Goal: Transaction & Acquisition: Download file/media

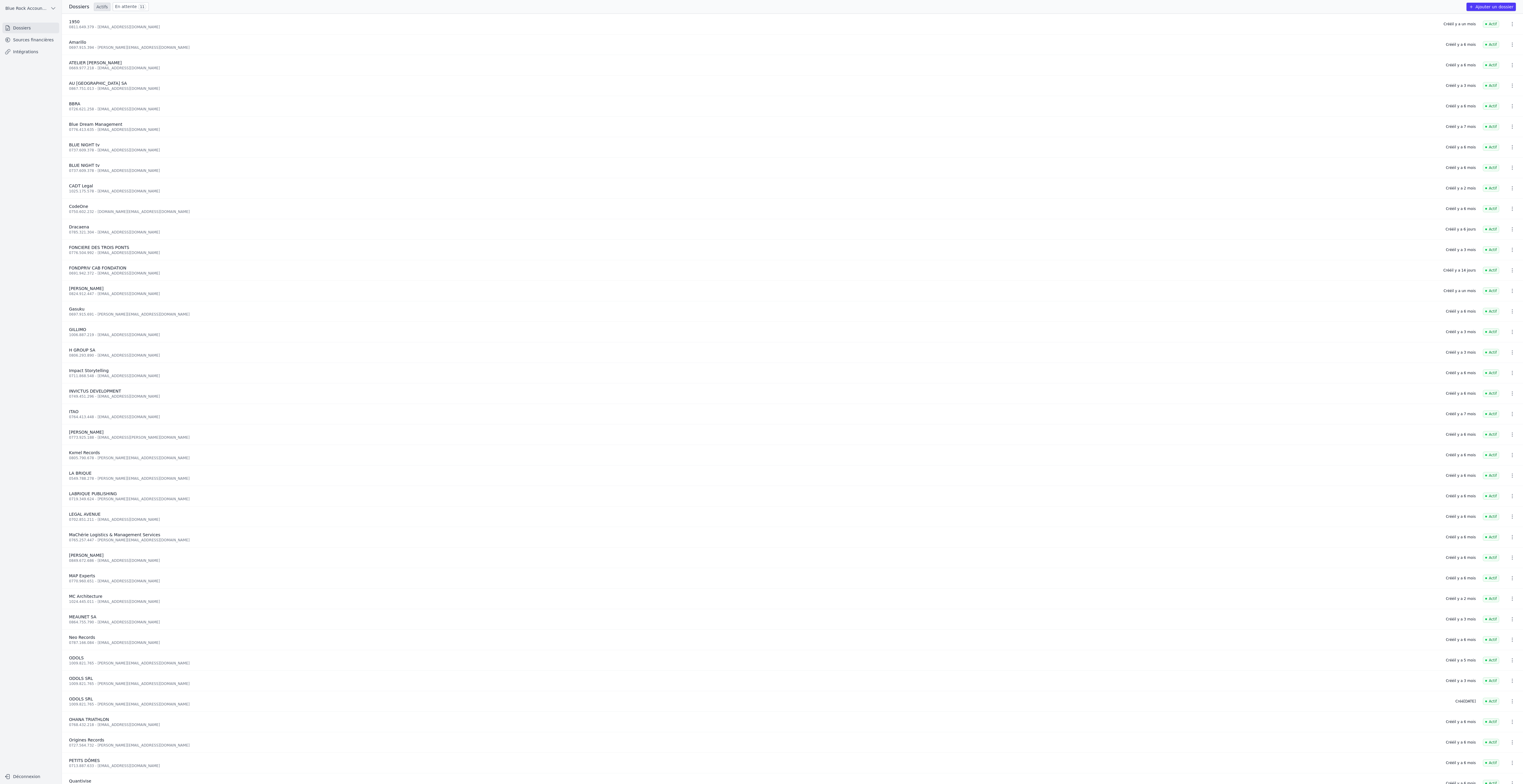
click at [160, 91] on div "0867.751.013 - [EMAIL_ADDRESS][DOMAIN_NAME]" at bounding box center [754, 89] width 1370 height 5
click at [127, 86] on span "AU [GEOGRAPHIC_DATA] SA" at bounding box center [98, 83] width 58 height 5
click at [59, 45] on link "Sources financières" at bounding box center [31, 40] width 57 height 11
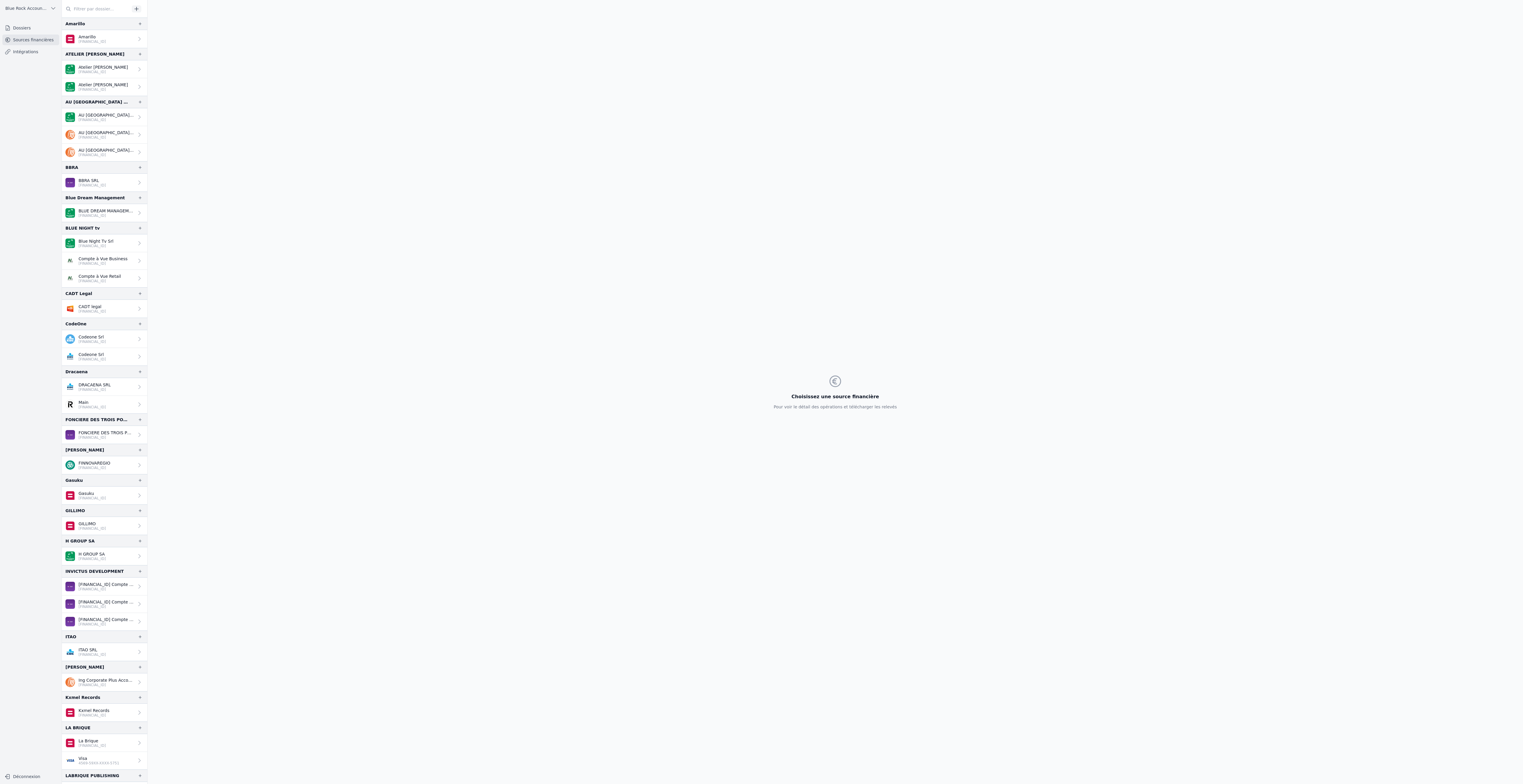
click at [147, 126] on link "AU [GEOGRAPHIC_DATA] SA [FINANCIAL_ID]" at bounding box center [105, 117] width 86 height 18
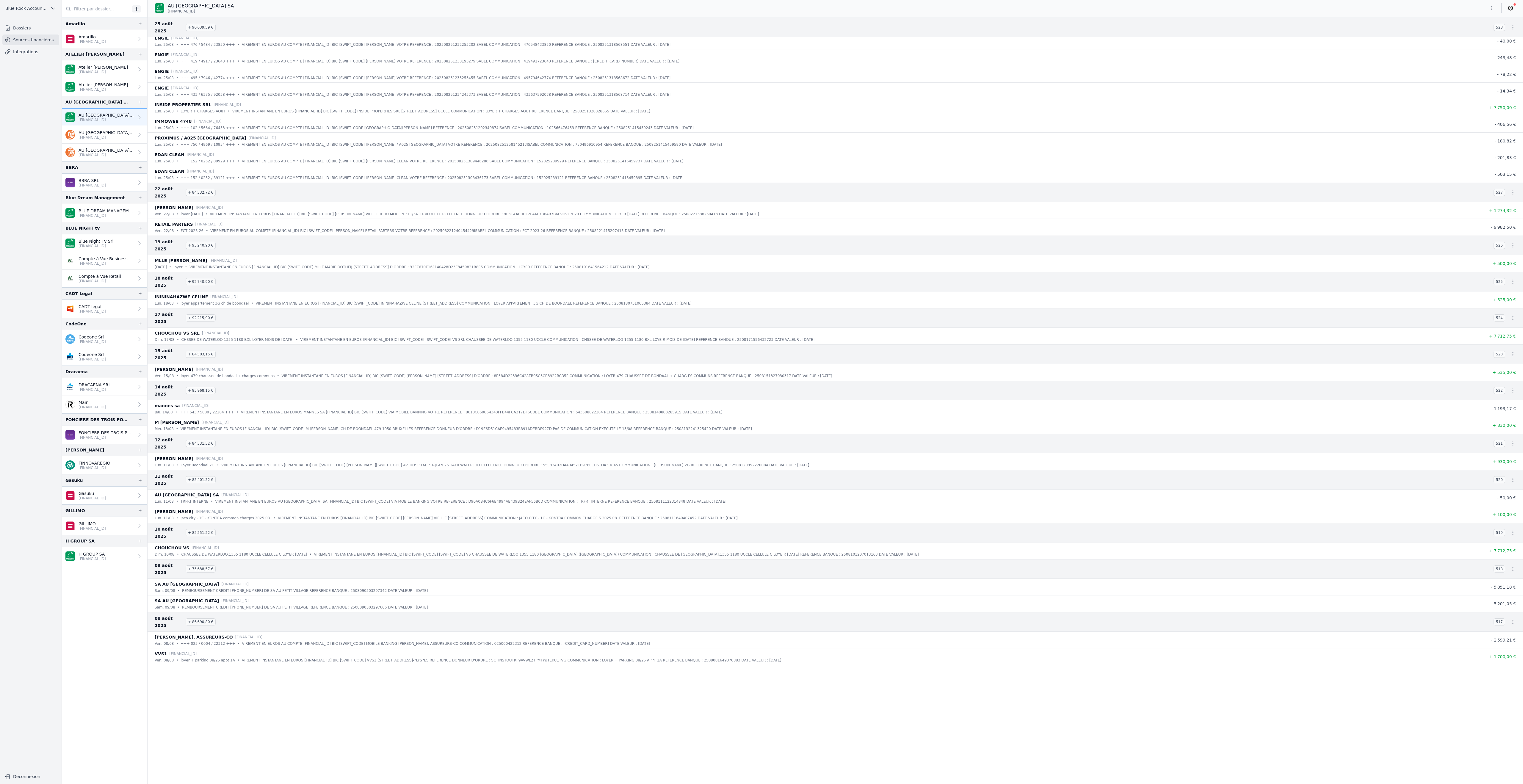
scroll to position [717, 0]
click at [1489, 11] on icon "button" at bounding box center [1492, 8] width 6 height 6
click at [1430, 41] on icon "button" at bounding box center [1428, 38] width 5 height 5
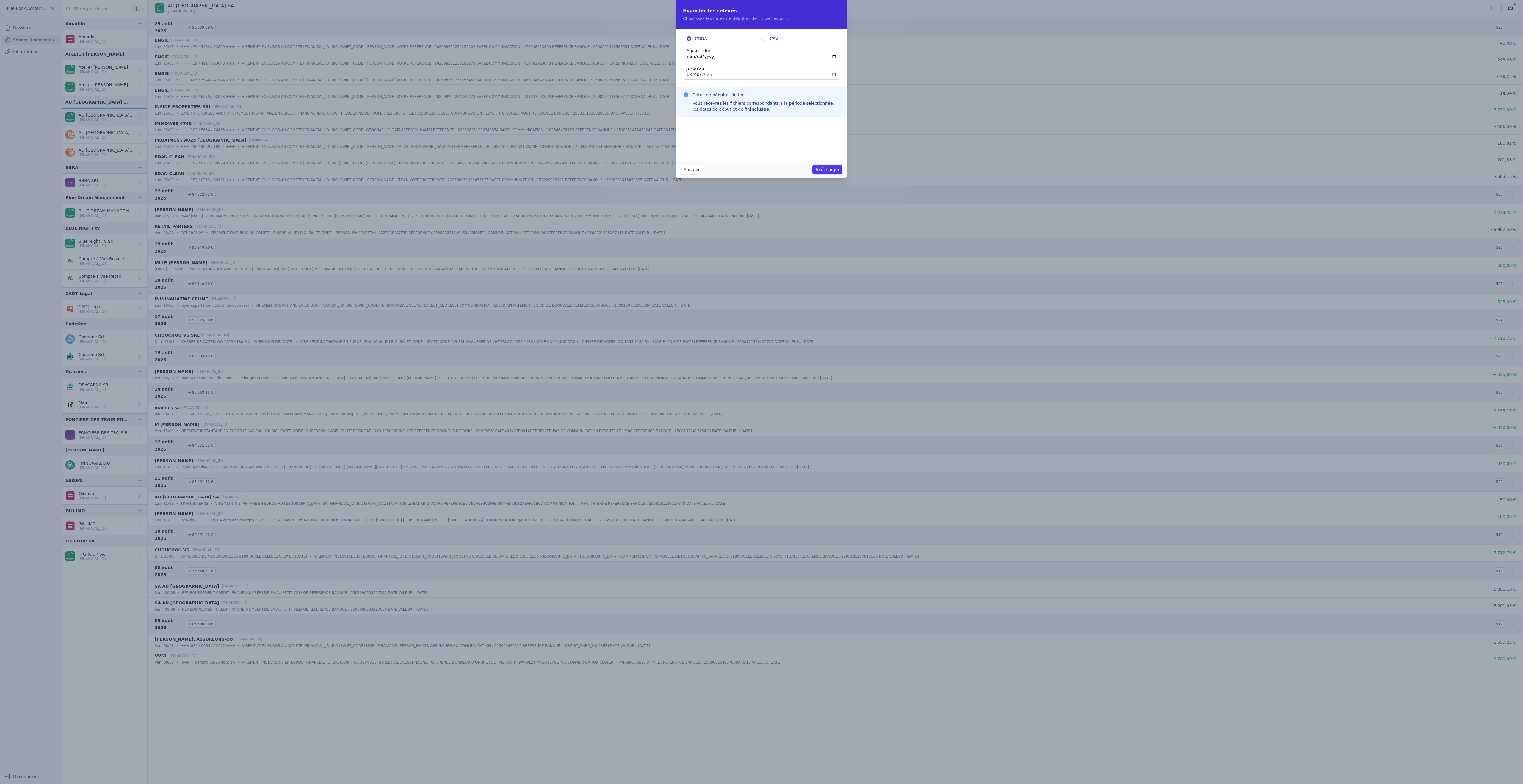
click at [714, 62] on input "[DATE]" at bounding box center [761, 56] width 157 height 11
type input "[DATE]"
click at [792, 80] on input "[DATE]" at bounding box center [761, 74] width 157 height 11
click at [769, 41] on label "CSV" at bounding box center [799, 38] width 75 height 6
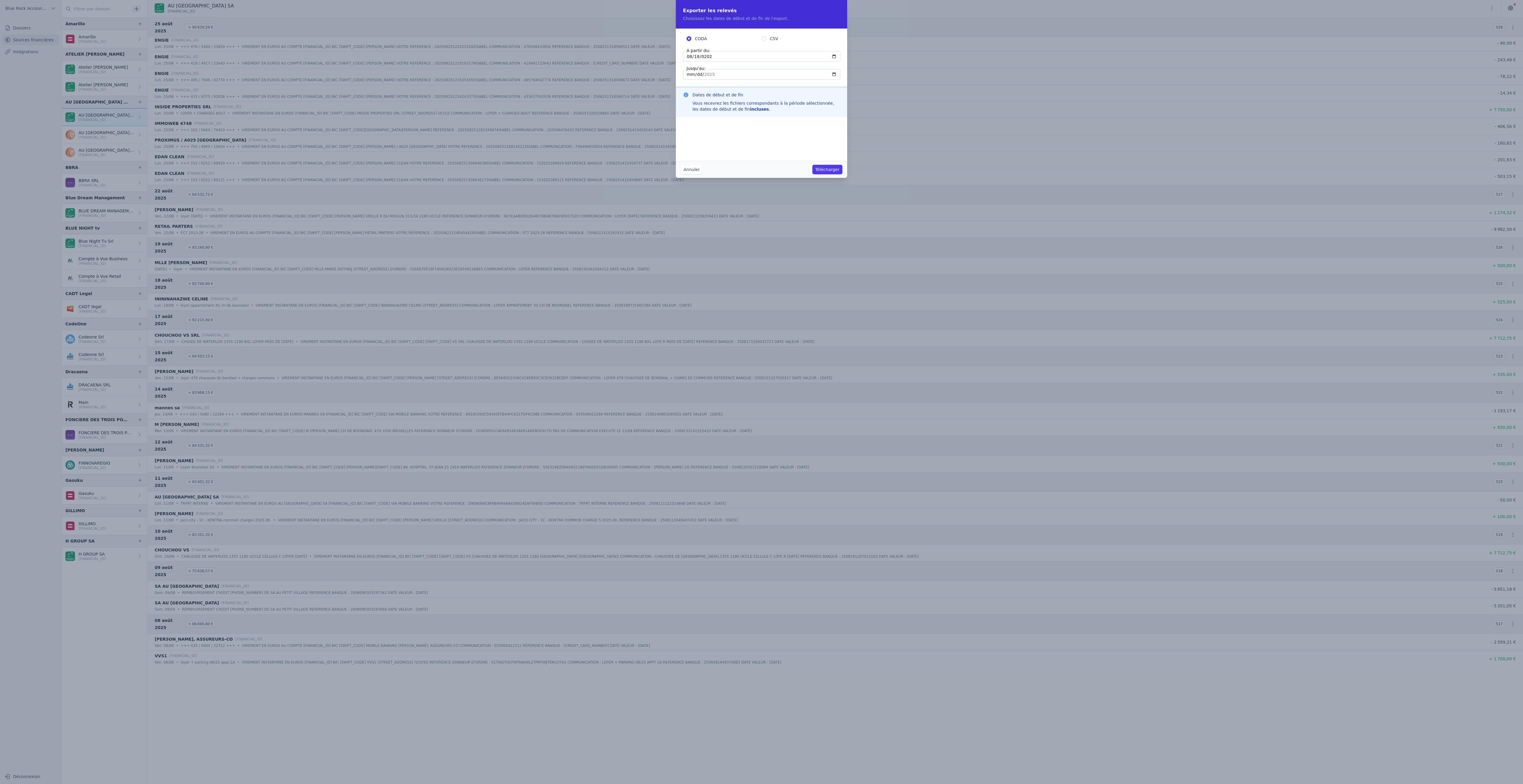
click at [766, 41] on input "CSV" at bounding box center [764, 38] width 5 height 5
radio input "true"
radio input "false"
click at [683, 80] on input "[DATE]" at bounding box center [761, 74] width 157 height 11
type input "[DATE]"
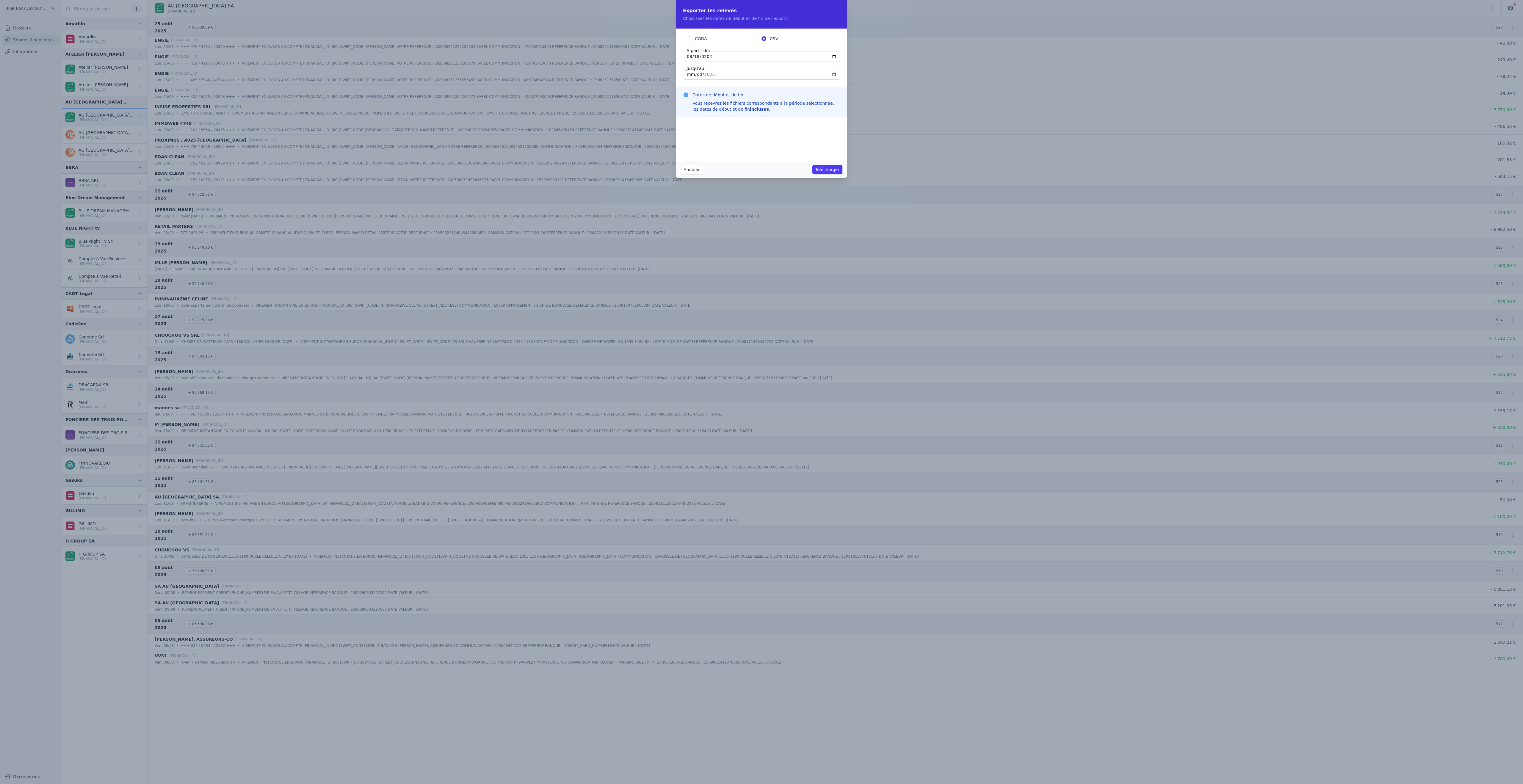
click at [734, 80] on input "[DATE]" at bounding box center [761, 74] width 157 height 11
click at [842, 174] on button "Télécharger" at bounding box center [827, 169] width 30 height 10
